Goal: Communication & Community: Share content

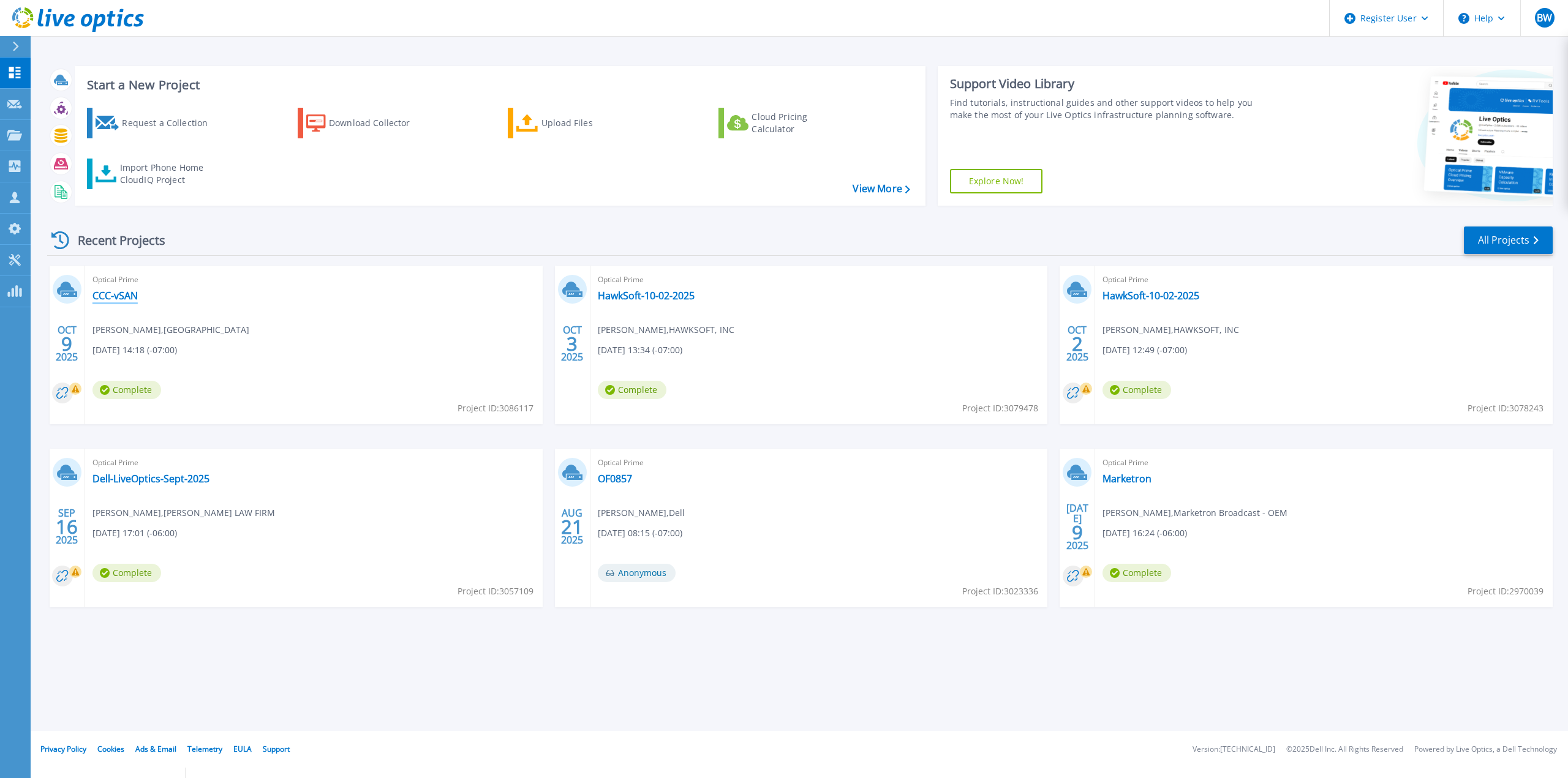
click at [117, 299] on link "CCC-vSAN" at bounding box center [115, 296] width 46 height 12
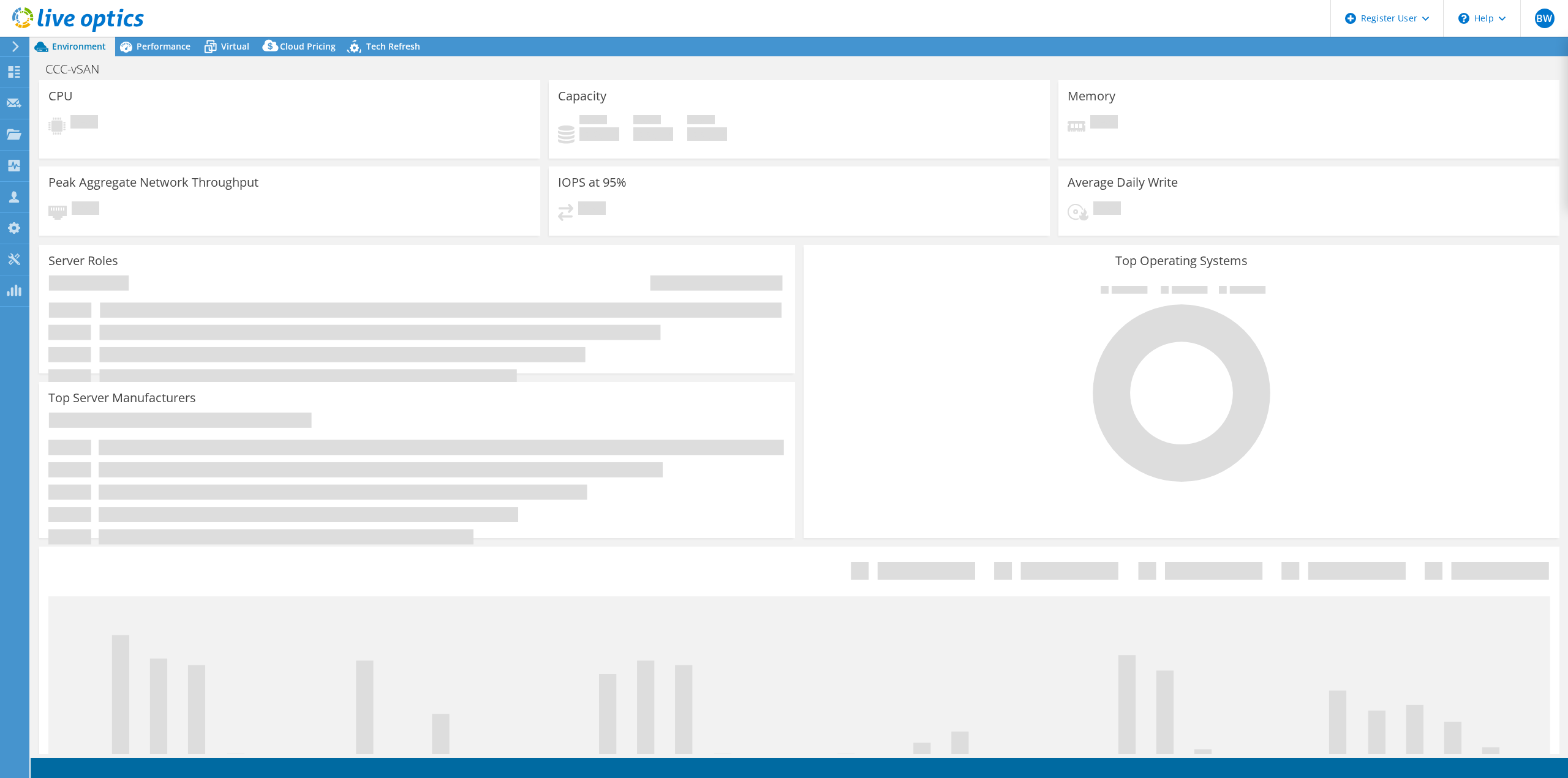
select select "USD"
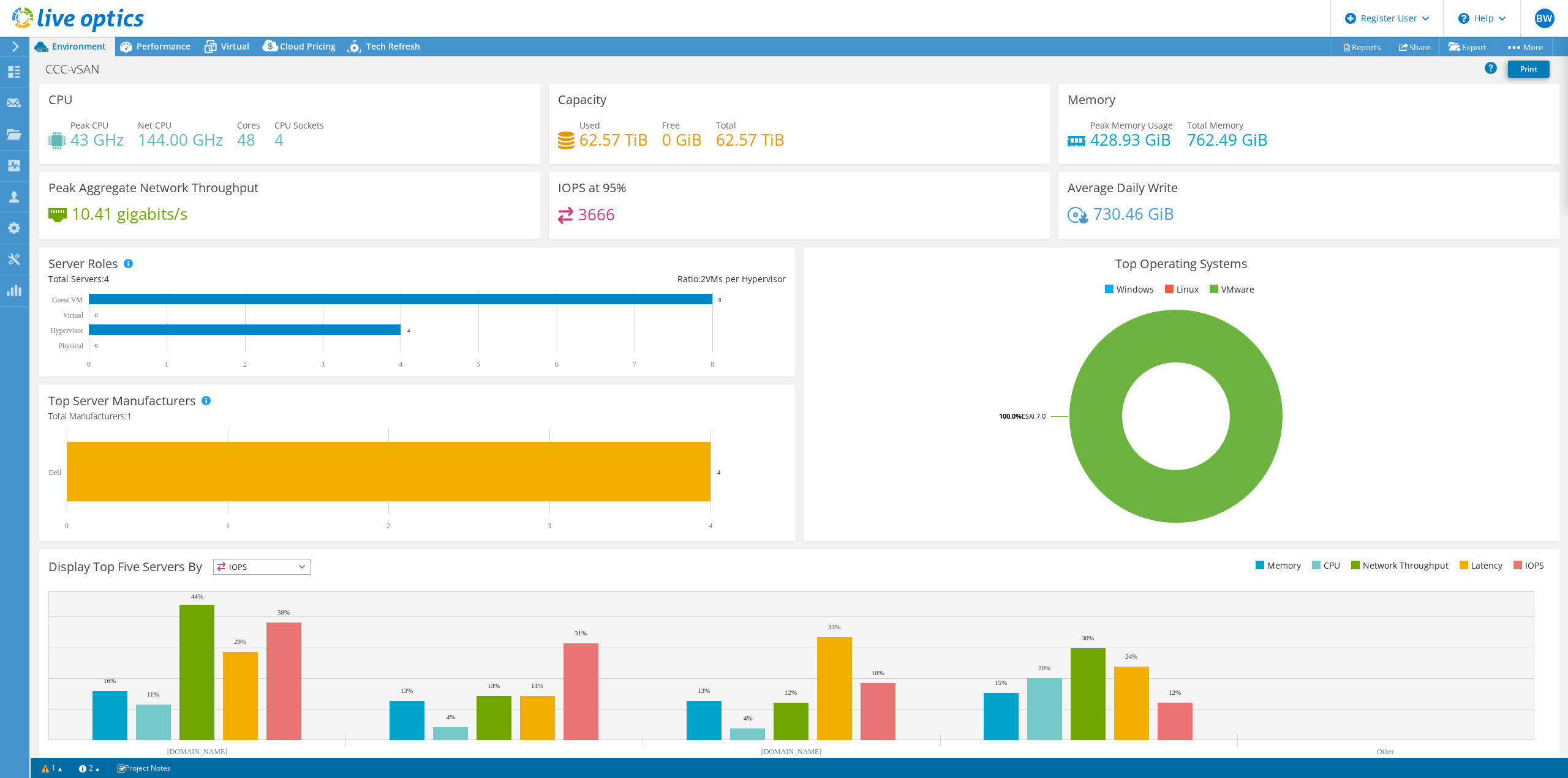
click at [266, 24] on header "BW Dell User Branden Westhoff Branden.Westhoff@dell.com Dell My Profile Log Out…" at bounding box center [784, 18] width 1568 height 37
click at [270, 46] on icon at bounding box center [270, 46] width 16 height 12
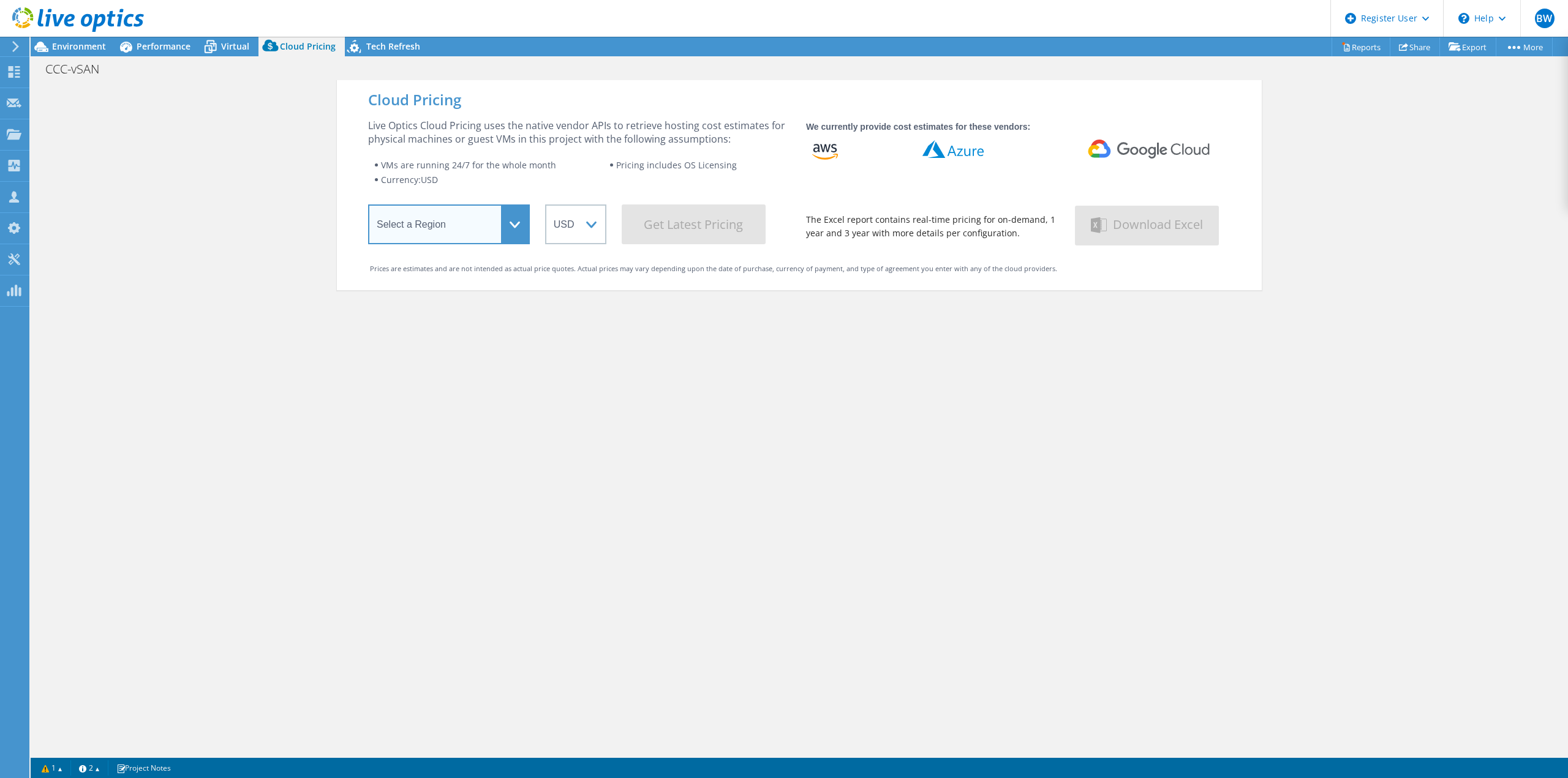
click at [487, 233] on select "Select a Region Asia Pacific (Hong Kong) Asia Pacific (Mumbai) Asia Pacific (Se…" at bounding box center [449, 225] width 161 height 40
click at [468, 453] on div "Cloud Pricing Live Optics Cloud Pricing uses the native vendor APIs to retrieve…" at bounding box center [799, 469] width 925 height 778
drag, startPoint x: 494, startPoint y: 234, endPoint x: 490, endPoint y: 244, distance: 10.8
click at [494, 234] on select "Select a Region Asia Pacific (Hong Kong) Asia Pacific (Mumbai) Asia Pacific (Se…" at bounding box center [449, 225] width 161 height 40
select select "USWest"
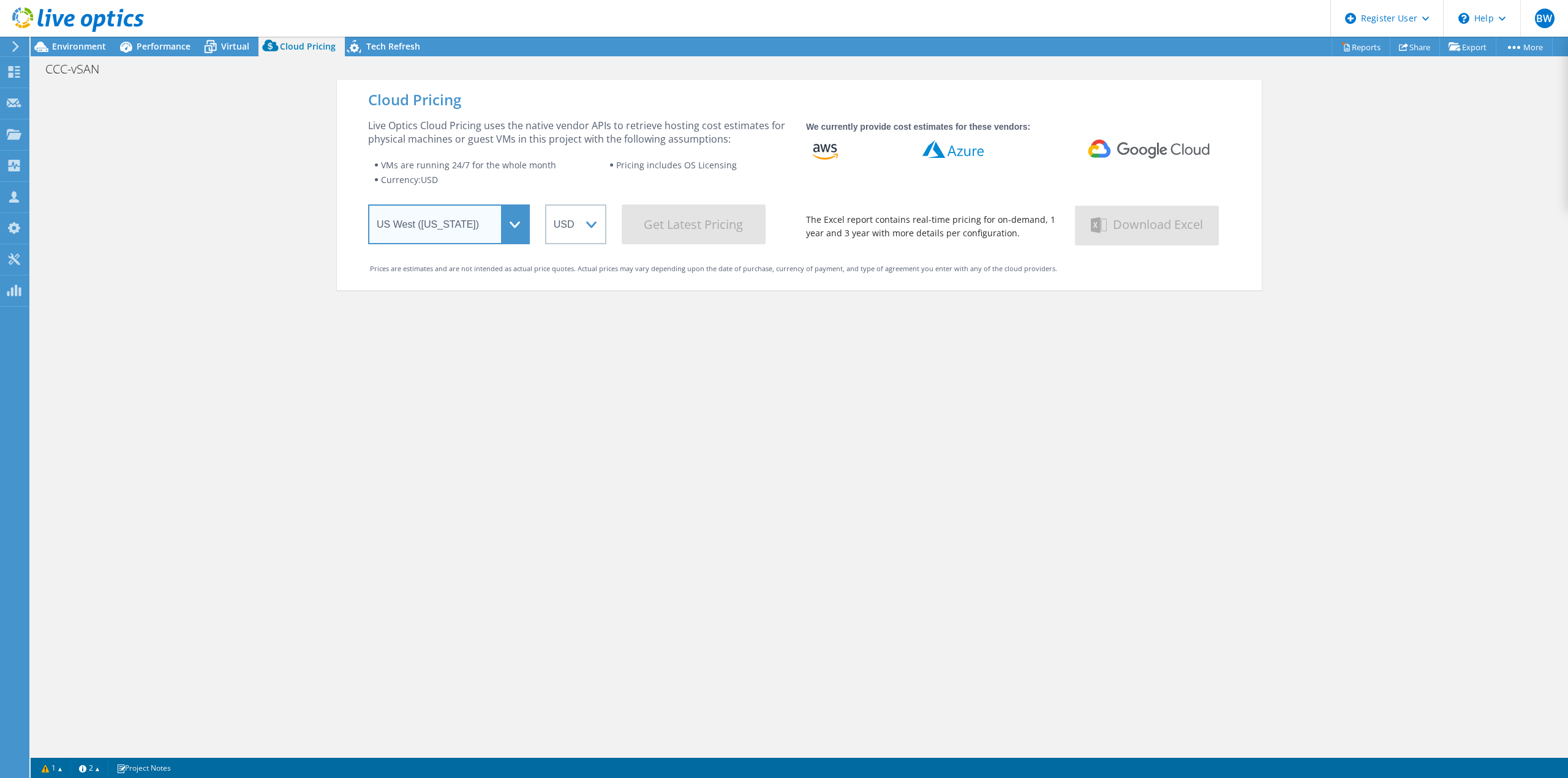
click at [368, 207] on select "Select a Region Asia Pacific (Hong Kong) Asia Pacific (Mumbai) Asia Pacific (Se…" at bounding box center [449, 225] width 161 height 40
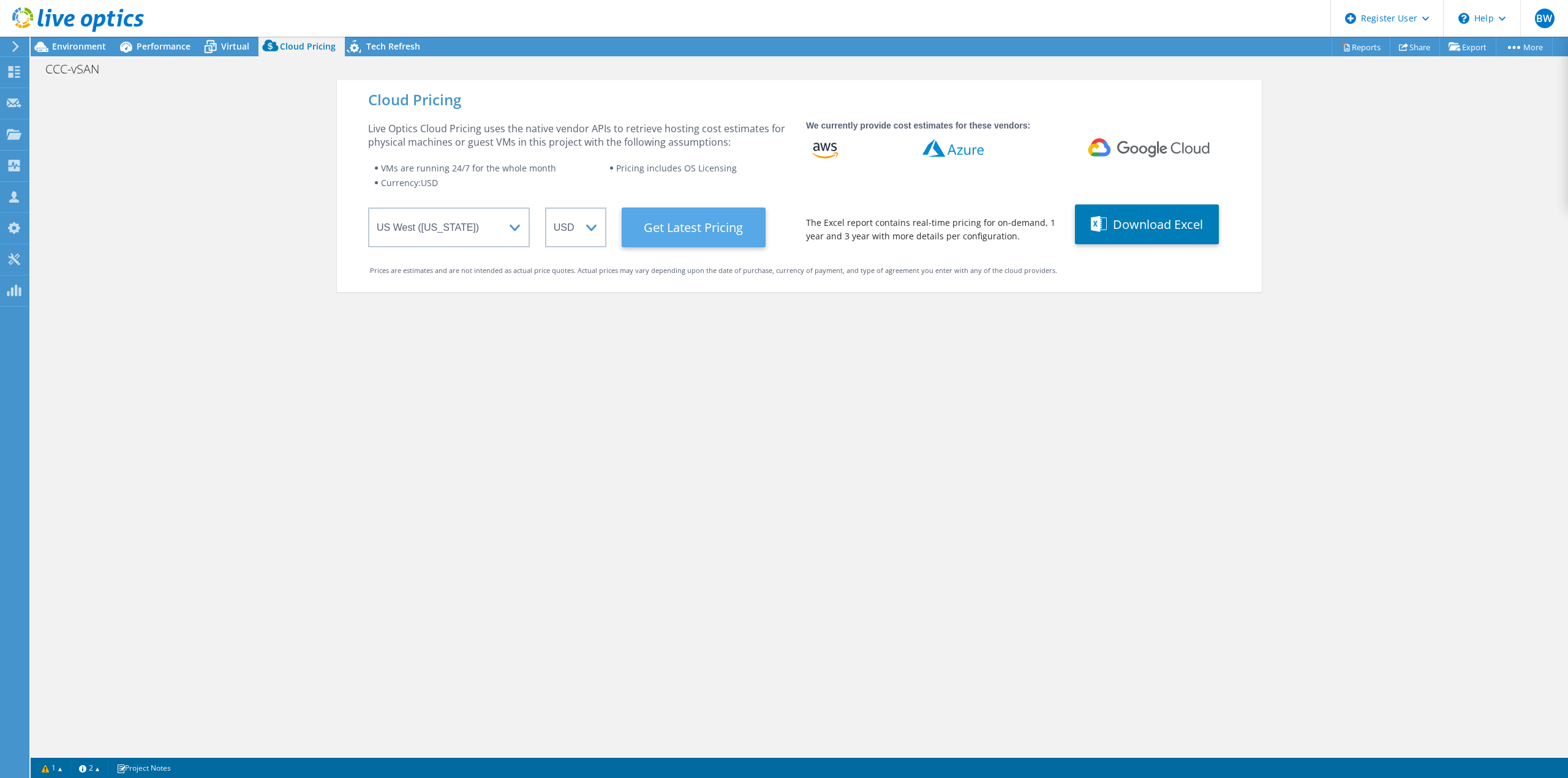
click at [723, 217] on Latest "Get Latest Pricing" at bounding box center [694, 228] width 144 height 40
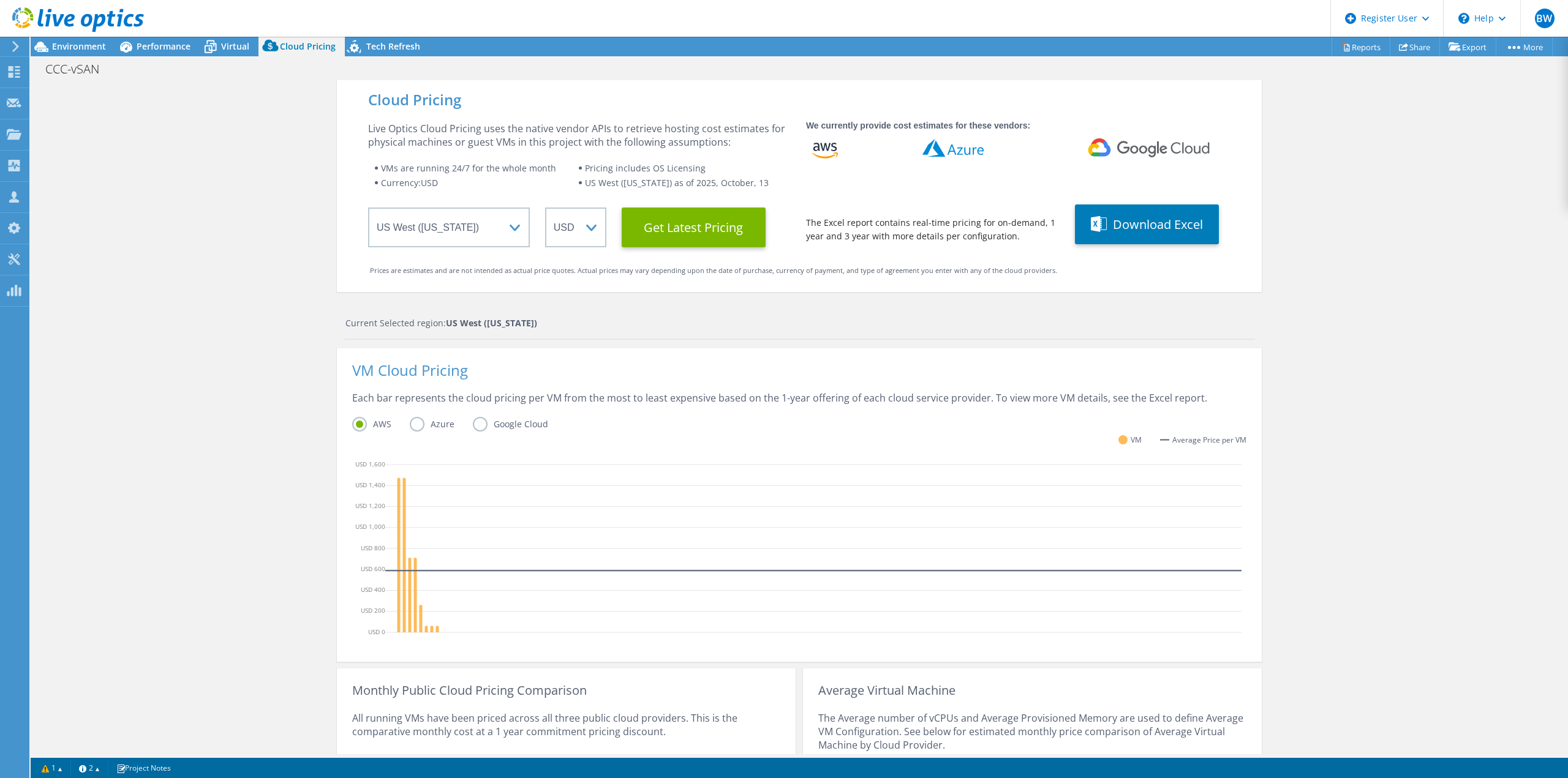
scroll to position [81, 0]
click at [1375, 495] on div "Cloud Pricing Live Optics Cloud Pricing uses the native vendor APIs to retrieve…" at bounding box center [799, 489] width 1537 height 818
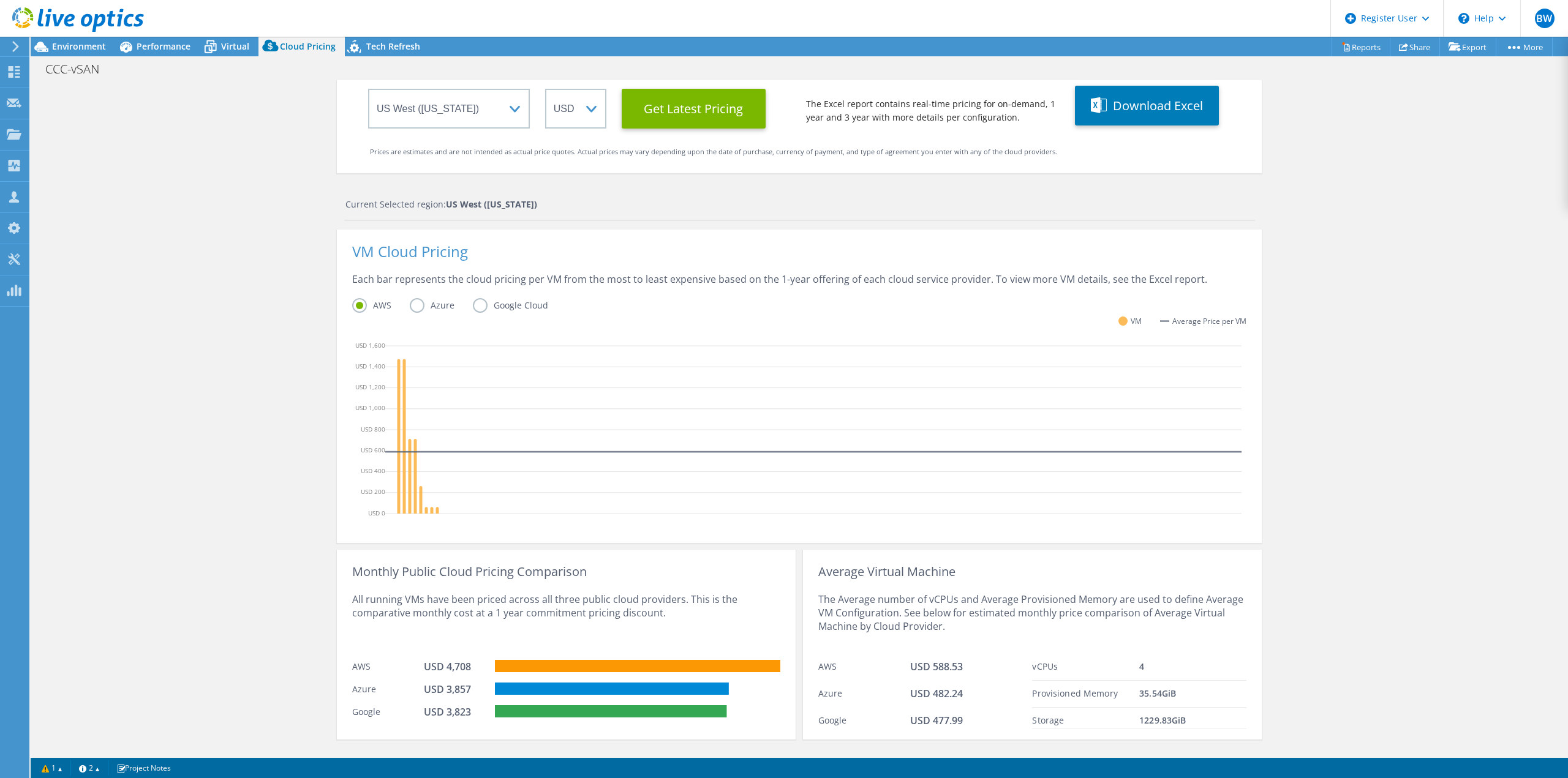
scroll to position [143, 0]
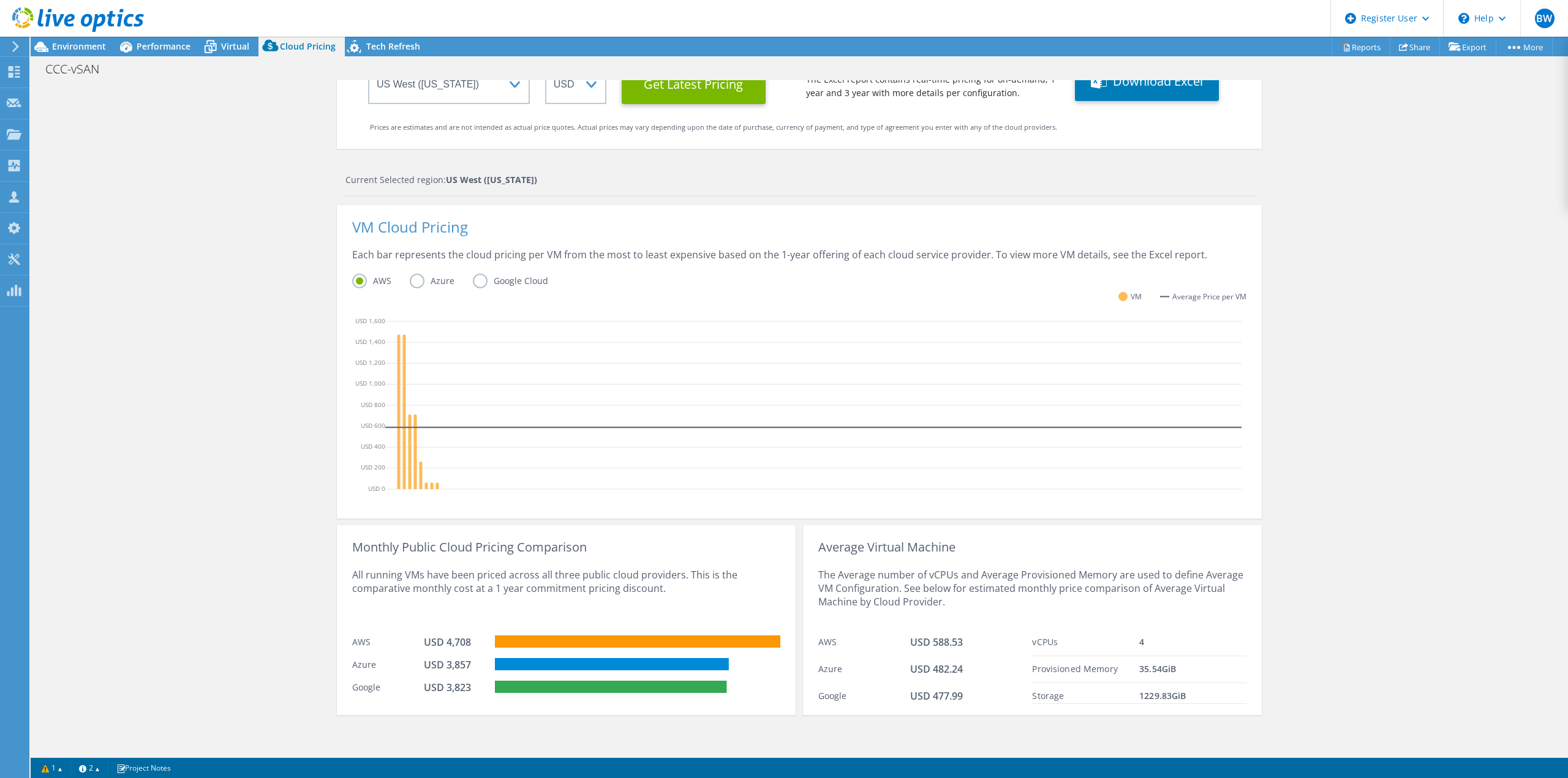
click at [600, 397] on icon at bounding box center [813, 407] width 856 height 183
click at [208, 40] on icon at bounding box center [210, 43] width 8 height 4
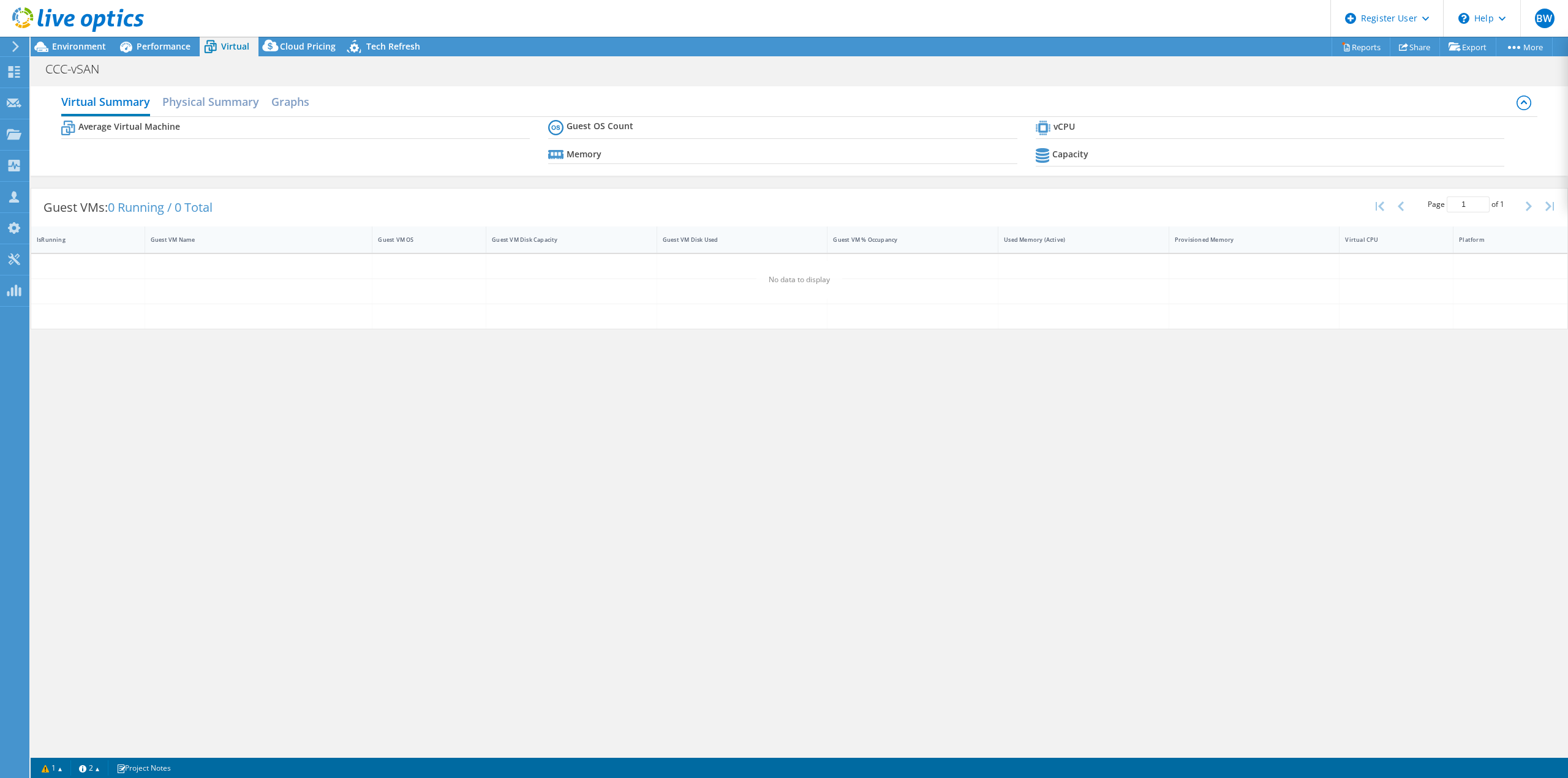
scroll to position [0, 0]
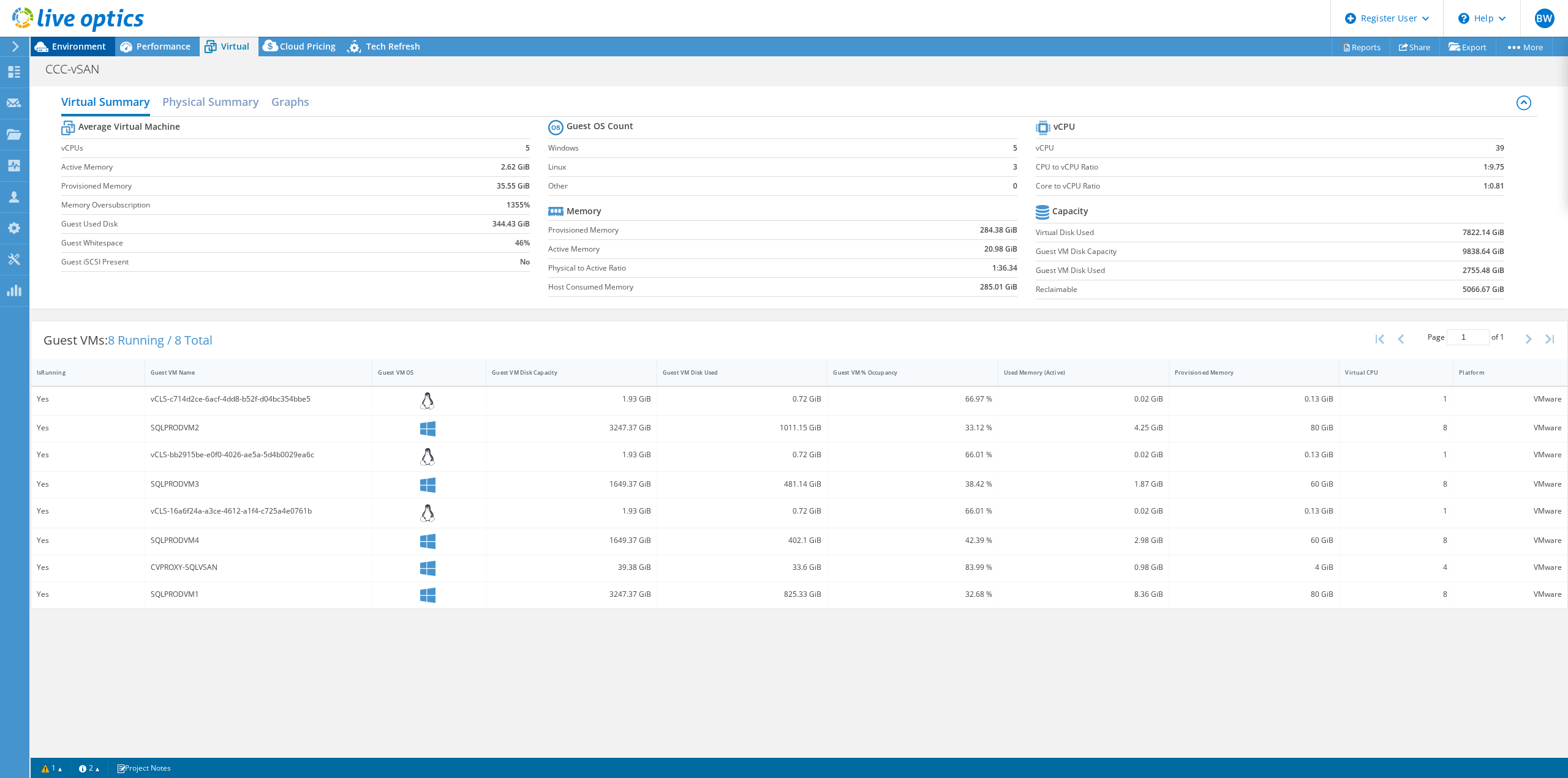
click at [73, 46] on span "Environment" at bounding box center [79, 46] width 54 height 12
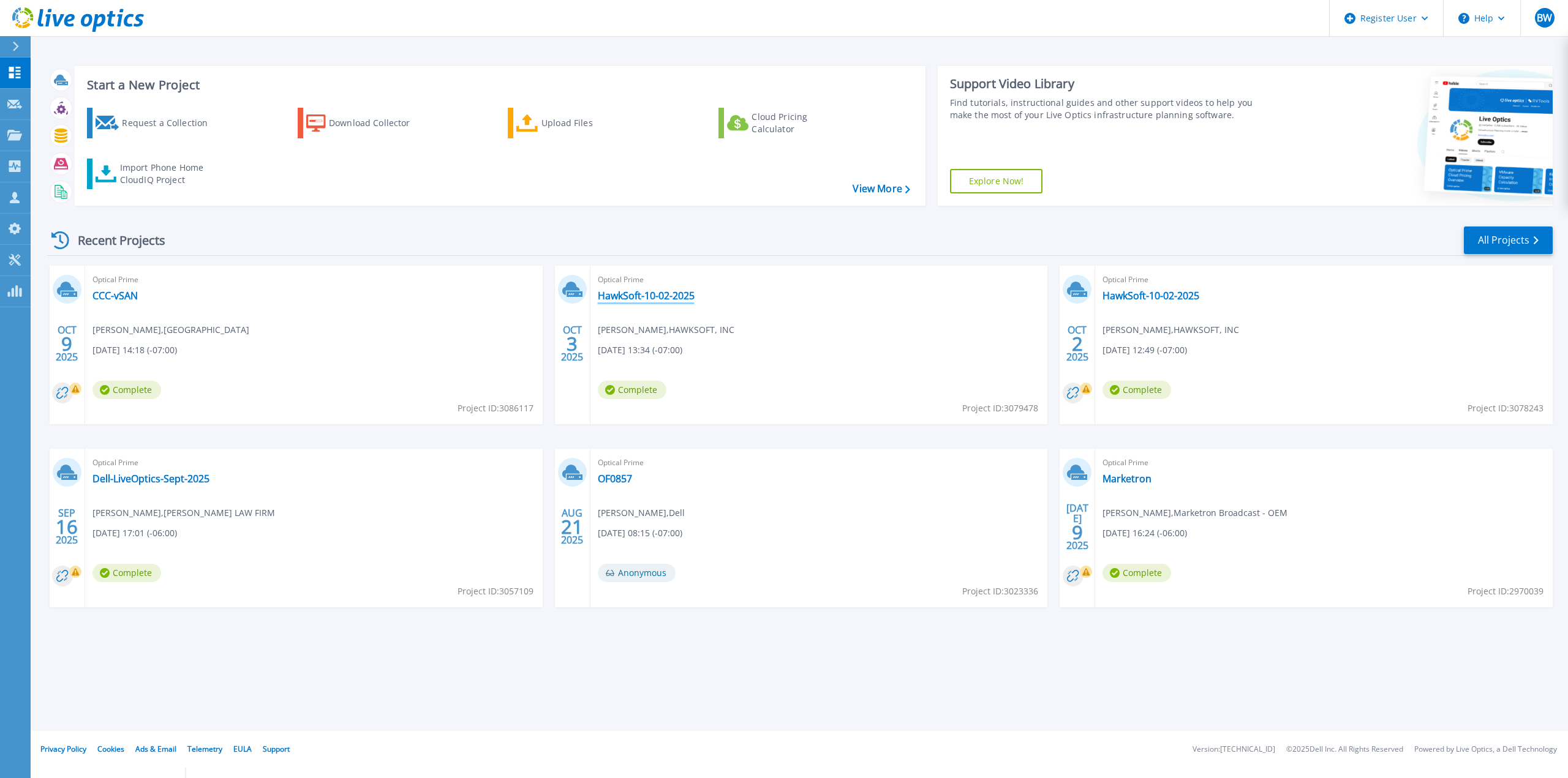
click at [635, 298] on link "HawkSoft-10-02-2025" at bounding box center [646, 296] width 97 height 12
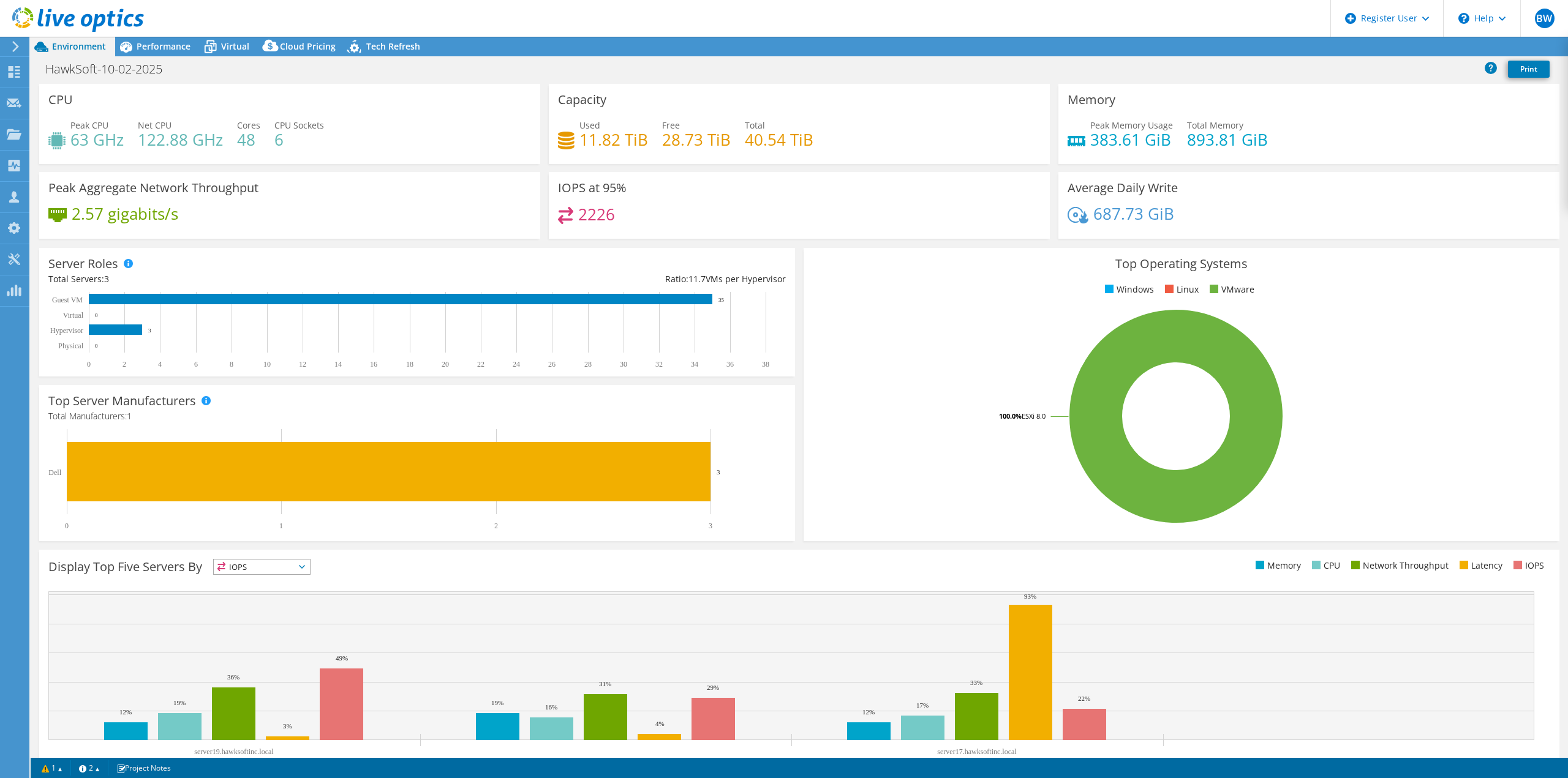
select select "USD"
click at [1391, 46] on link "Share" at bounding box center [1415, 47] width 50 height 19
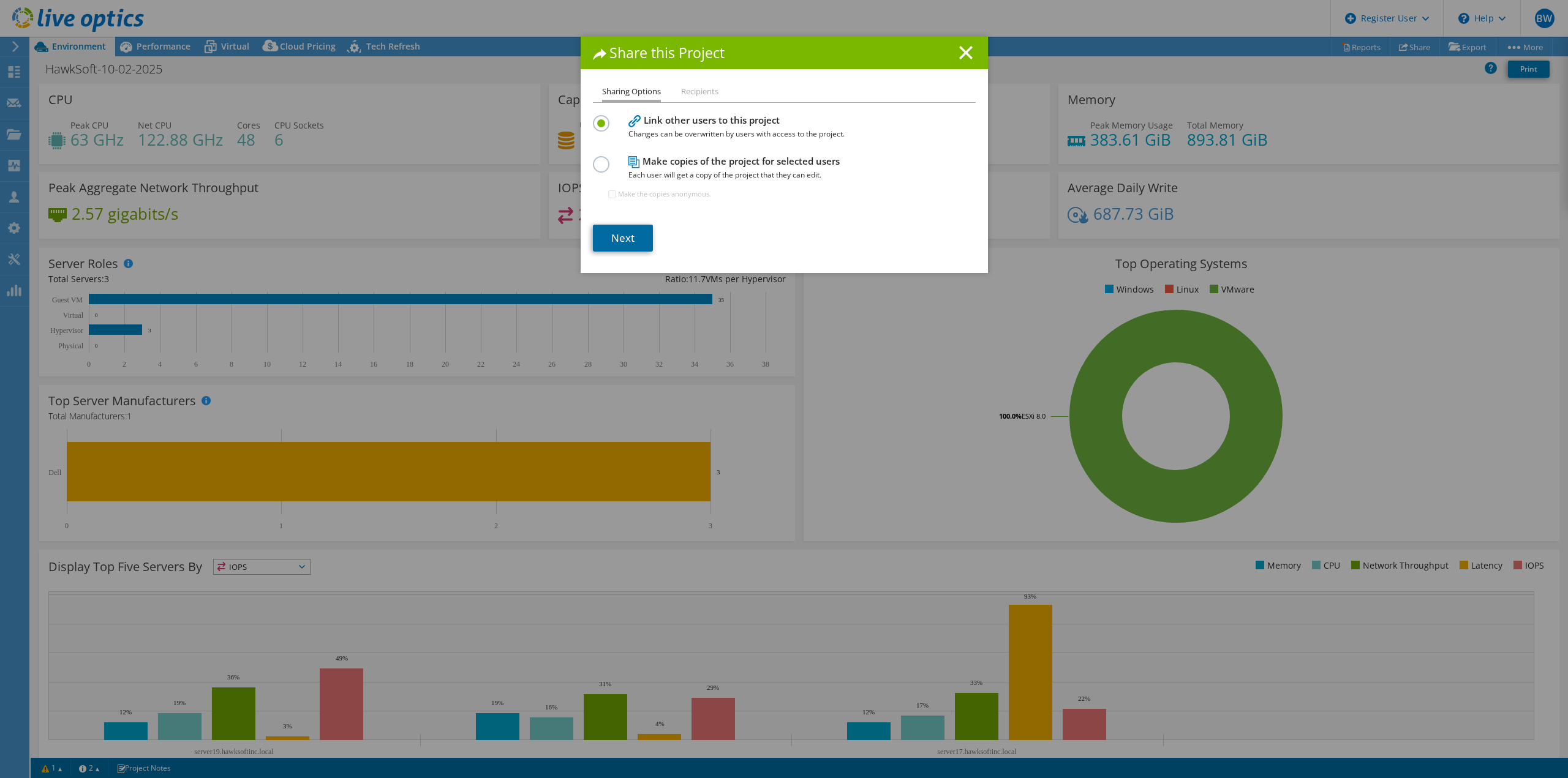
click at [594, 231] on link "Next" at bounding box center [623, 238] width 60 height 27
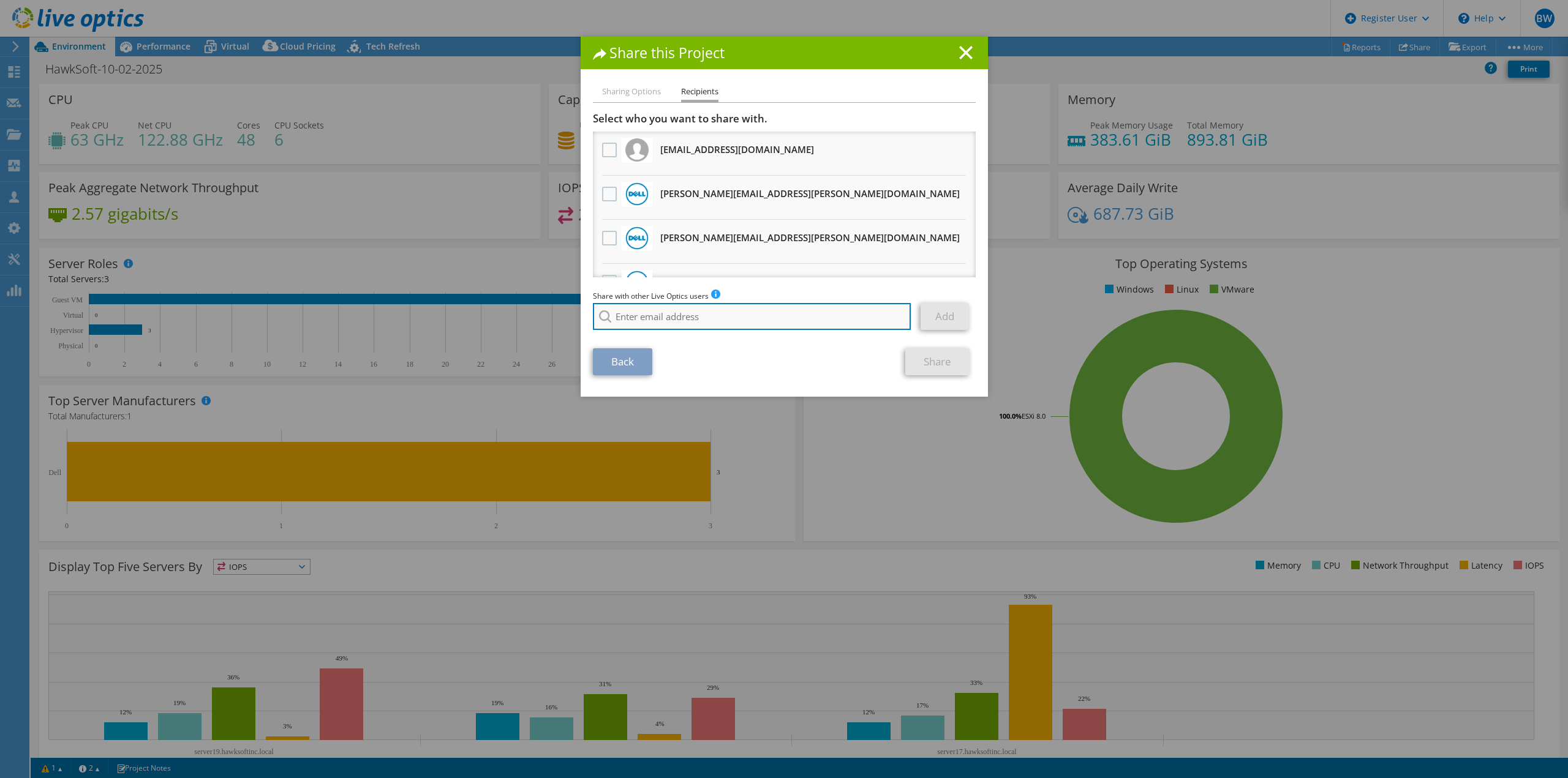
click at [637, 309] on input "search" at bounding box center [752, 316] width 319 height 27
click at [641, 316] on input "anthon.corn" at bounding box center [752, 316] width 319 height 27
click at [636, 332] on li "Anthony.Cornelio@dell.com" at bounding box center [718, 325] width 250 height 15
type input "Anthony.Cornelio@dell.com"
click at [958, 322] on link "Add" at bounding box center [945, 316] width 48 height 27
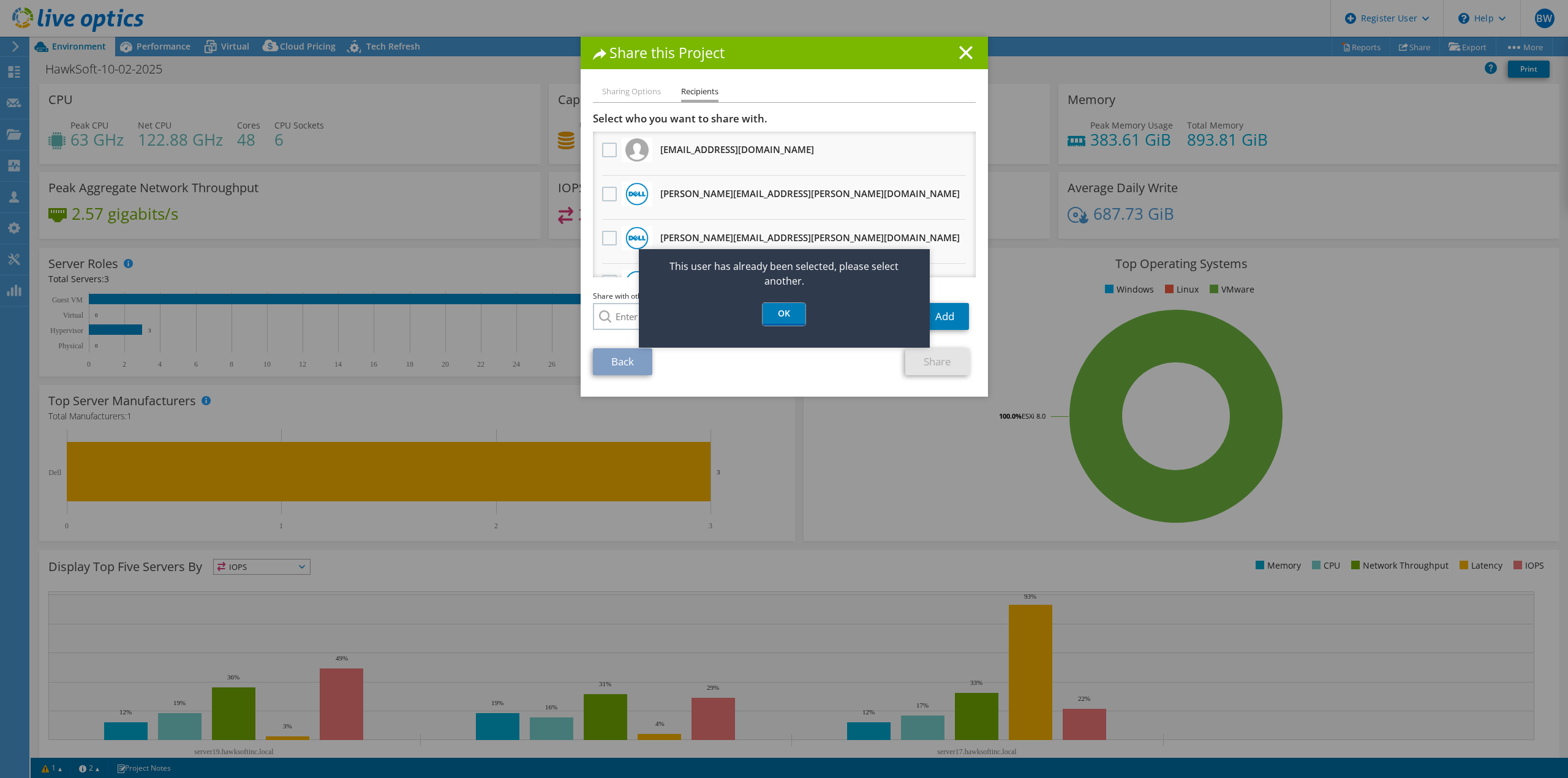
drag, startPoint x: 766, startPoint y: 314, endPoint x: 769, endPoint y: 294, distance: 20.2
click at [767, 314] on link "OK" at bounding box center [784, 314] width 43 height 23
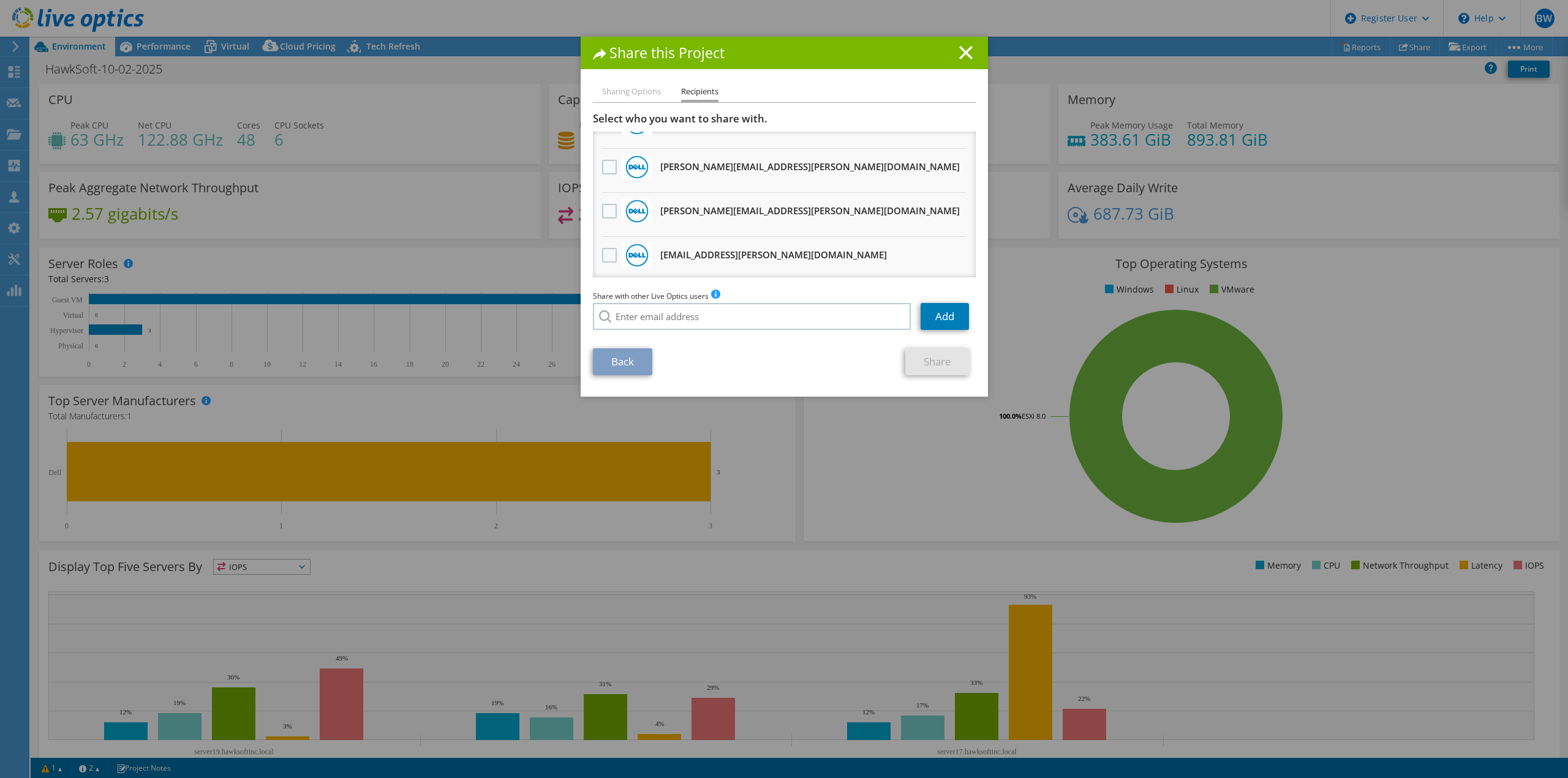
scroll to position [353, 0]
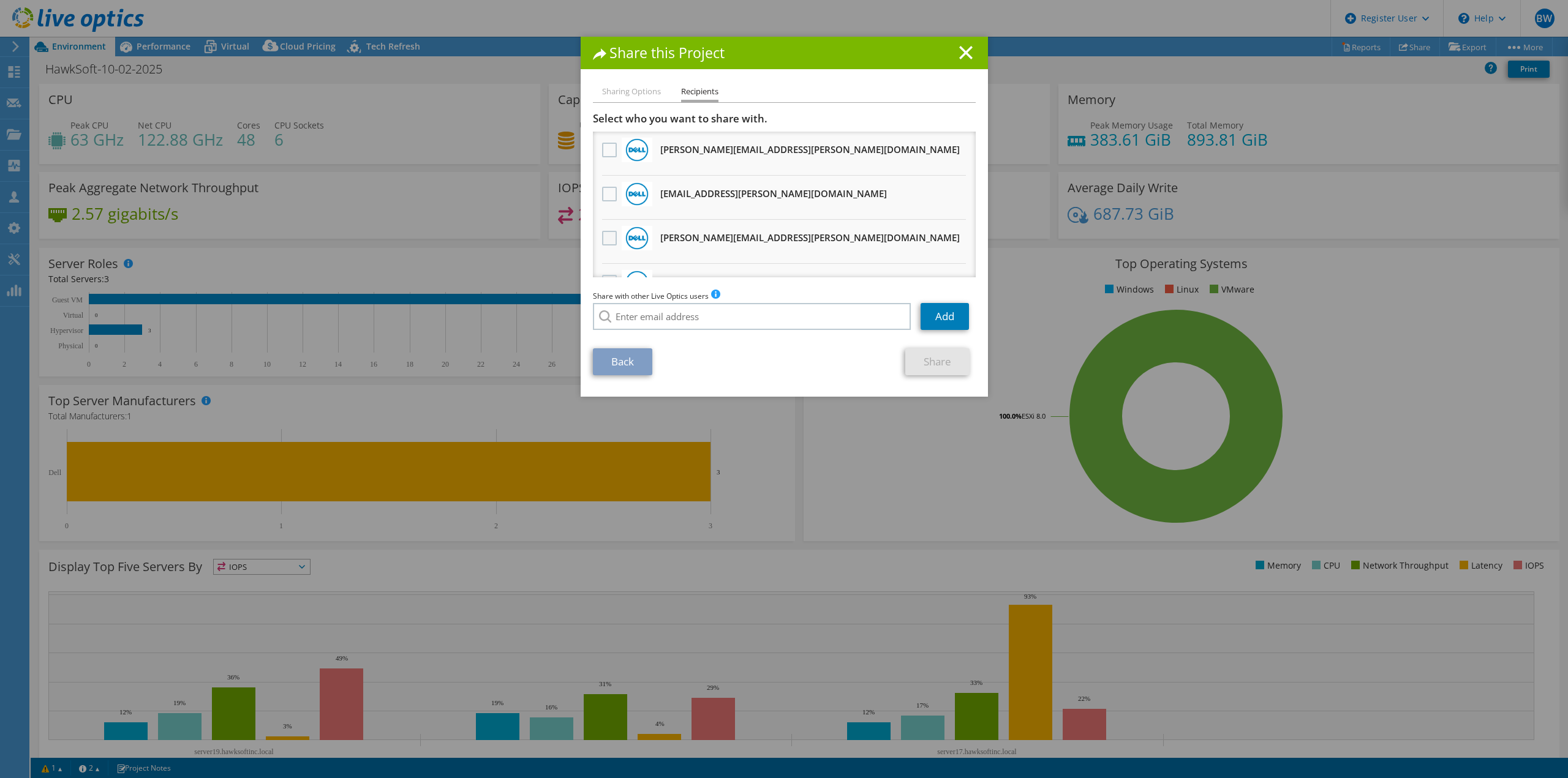
click at [606, 239] on label at bounding box center [611, 239] width 18 height 15
click at [0, 0] on input "checkbox" at bounding box center [0, 0] width 0 height 0
click at [905, 365] on link "Share" at bounding box center [937, 362] width 65 height 27
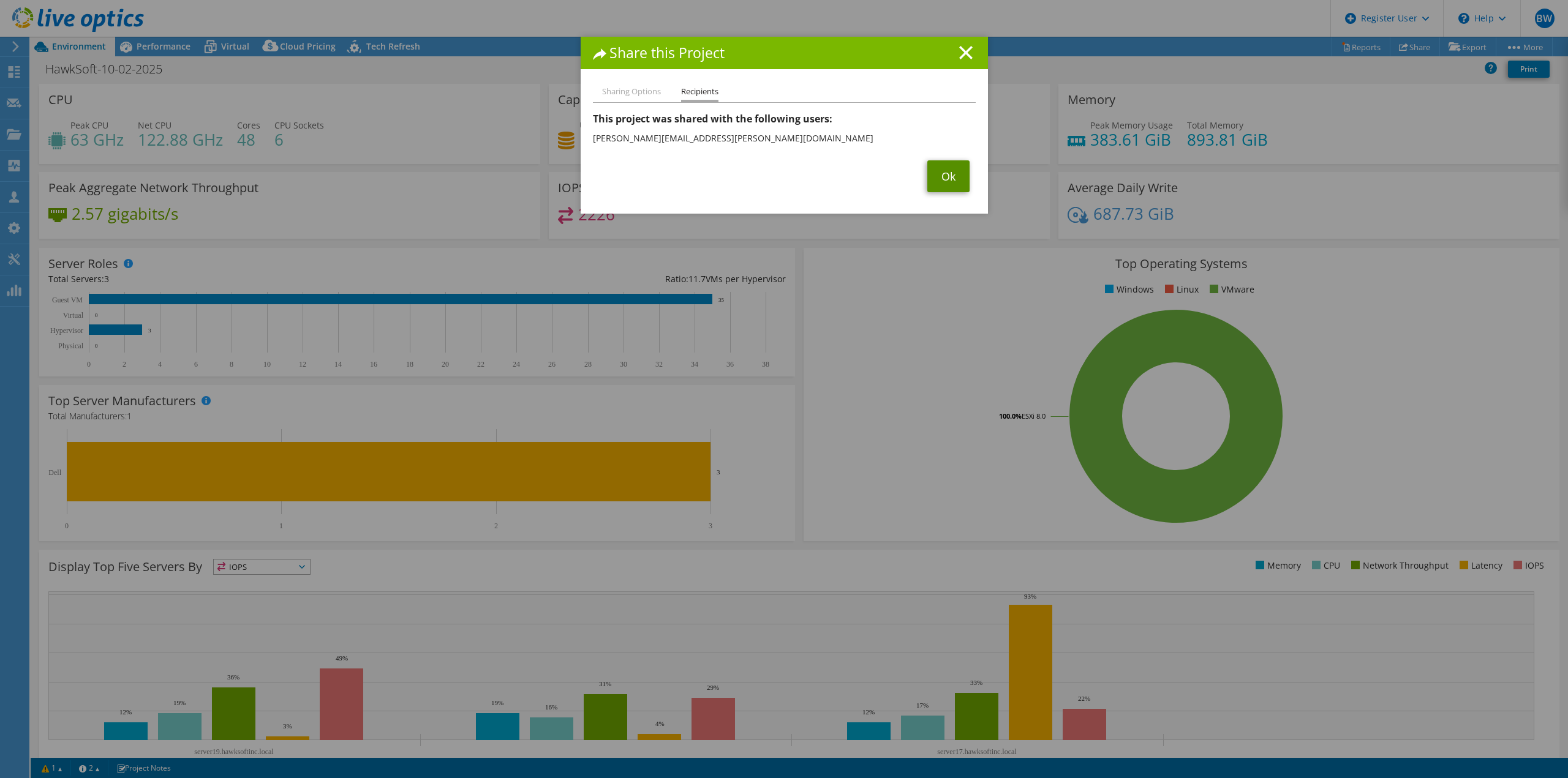
click at [939, 174] on link "Ok" at bounding box center [948, 176] width 43 height 32
